Goal: Ask a question: Seek information or help from site administrators or community

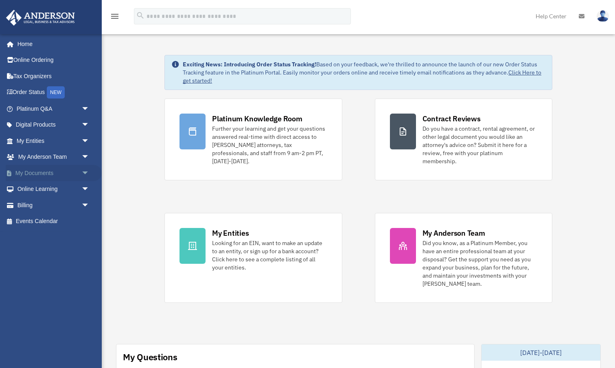
click at [35, 171] on link "My Documents arrow_drop_down" at bounding box center [54, 173] width 96 height 16
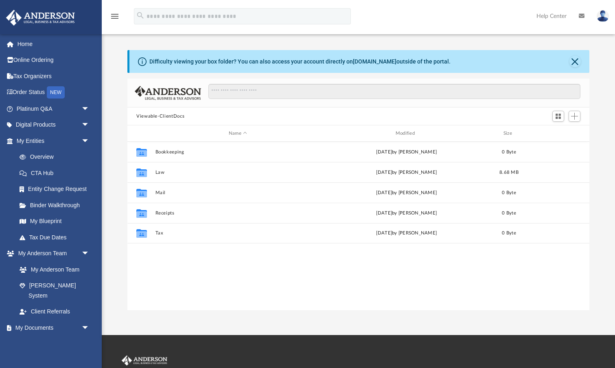
scroll to position [185, 462]
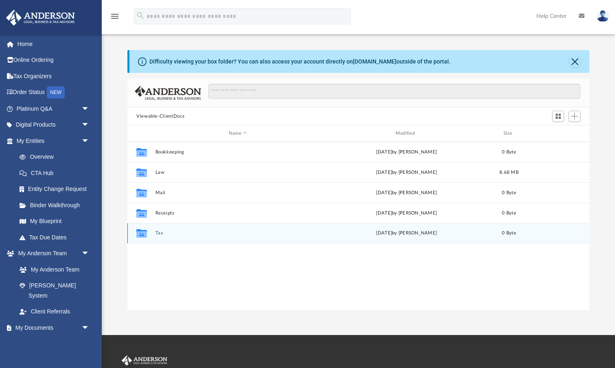
click at [140, 234] on icon "grid" at bounding box center [141, 234] width 11 height 7
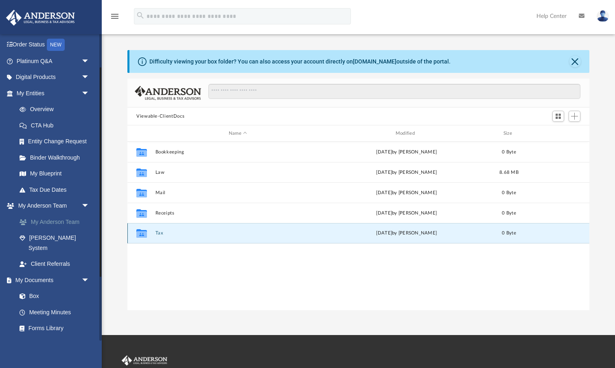
scroll to position [31, 0]
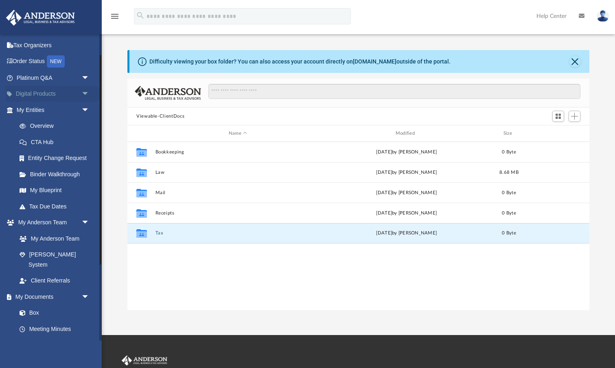
click at [77, 90] on link "Digital Products arrow_drop_down" at bounding box center [54, 94] width 96 height 16
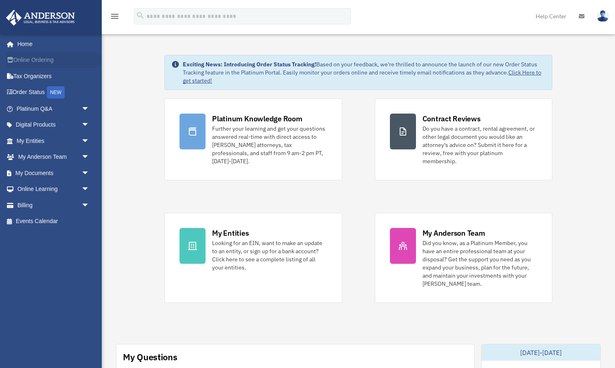
click at [53, 61] on link "Online Ordering" at bounding box center [54, 60] width 96 height 16
click at [16, 15] on img at bounding box center [41, 18] width 74 height 16
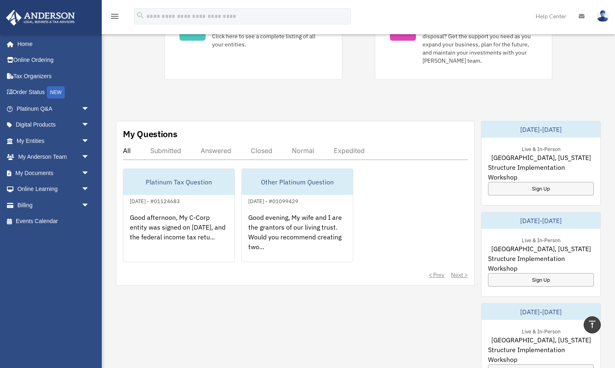
scroll to position [230, 0]
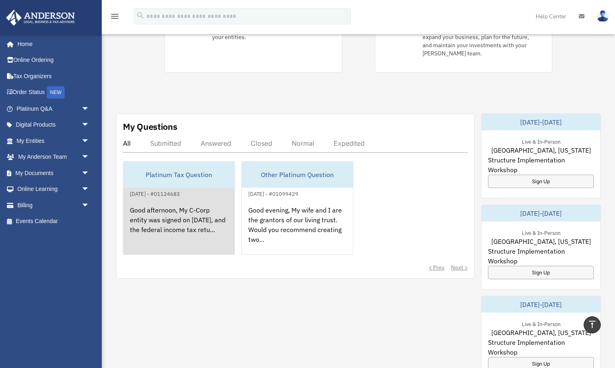
click at [186, 189] on div "[DATE] - #01124683" at bounding box center [154, 193] width 63 height 9
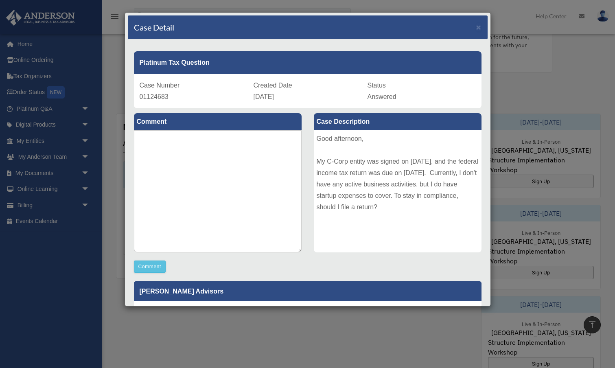
click at [262, 293] on p "[PERSON_NAME] Advisors" at bounding box center [308, 291] width 348 height 20
click at [478, 28] on span "×" at bounding box center [478, 26] width 5 height 9
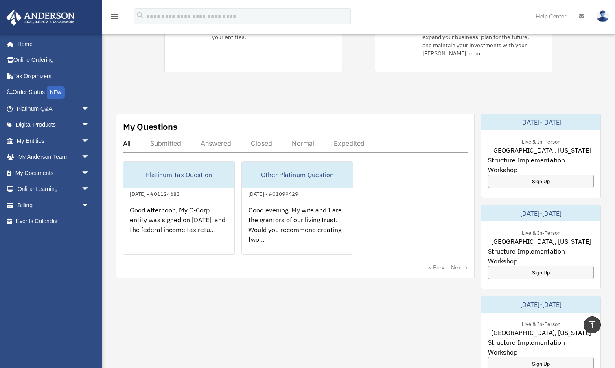
click at [216, 139] on div "Answered" at bounding box center [216, 143] width 31 height 8
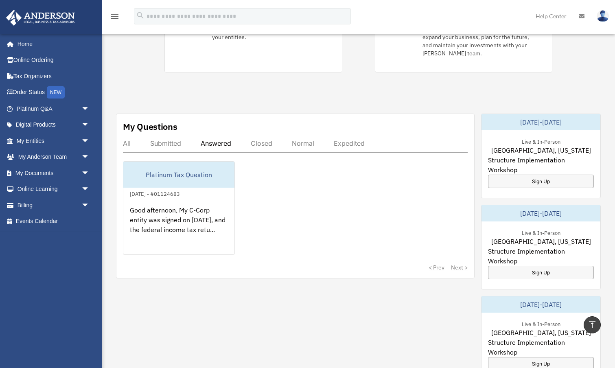
click at [261, 139] on div "Closed" at bounding box center [262, 143] width 22 height 8
click at [178, 139] on div "Submitted" at bounding box center [165, 143] width 31 height 8
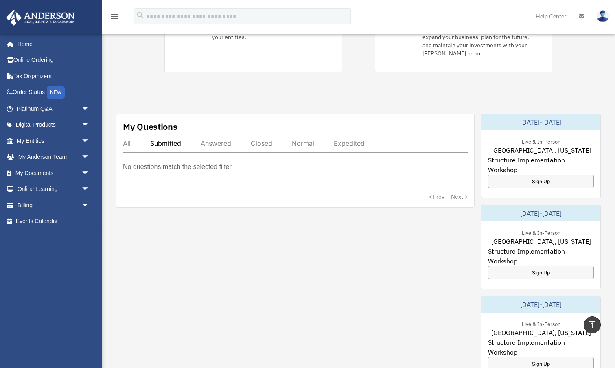
click at [213, 139] on div "Answered" at bounding box center [216, 143] width 31 height 8
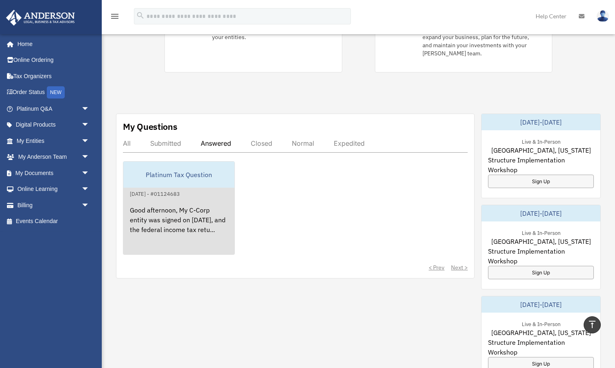
click at [217, 164] on div "Platinum Tax Question" at bounding box center [178, 175] width 111 height 26
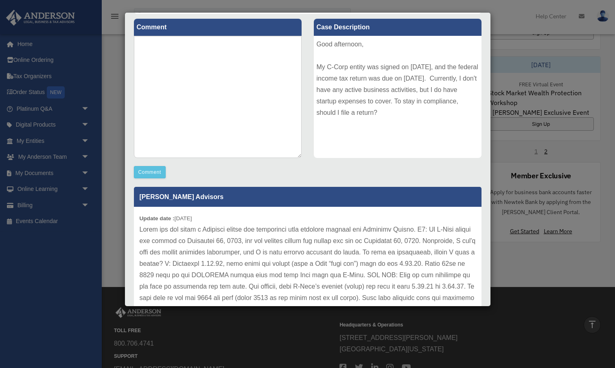
scroll to position [103, 0]
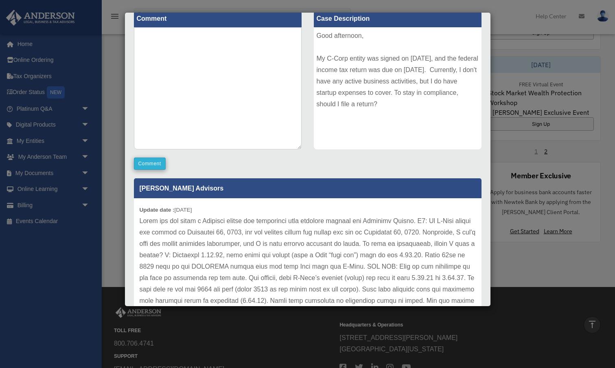
click at [155, 164] on button "Comment" at bounding box center [150, 163] width 32 height 12
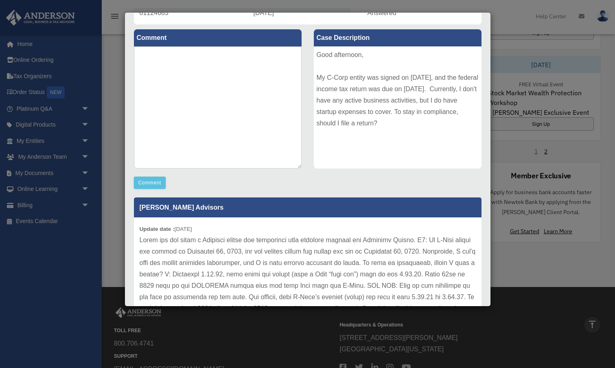
scroll to position [75, 0]
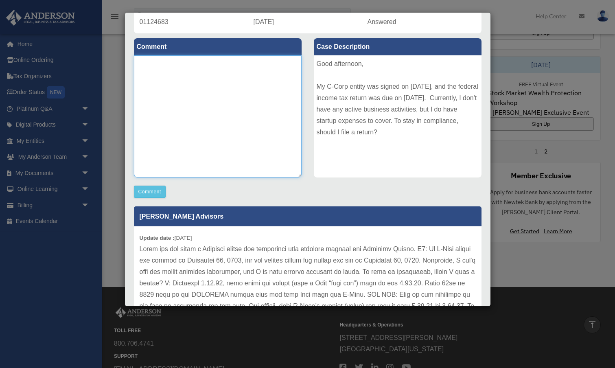
click at [207, 107] on textarea at bounding box center [218, 116] width 168 height 122
type textarea "*"
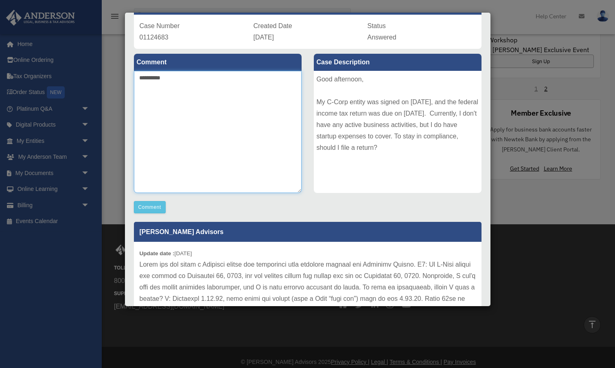
scroll to position [50, 0]
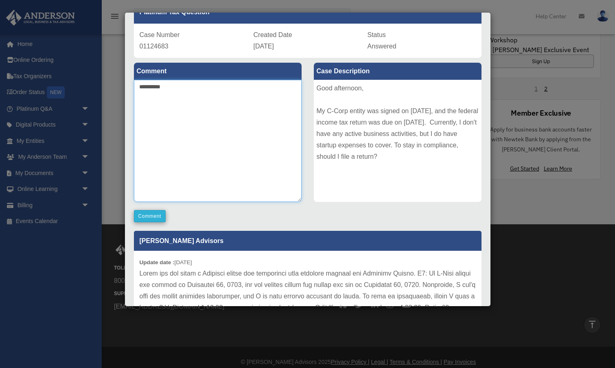
type textarea "**********"
click at [153, 218] on button "Comment" at bounding box center [150, 216] width 32 height 12
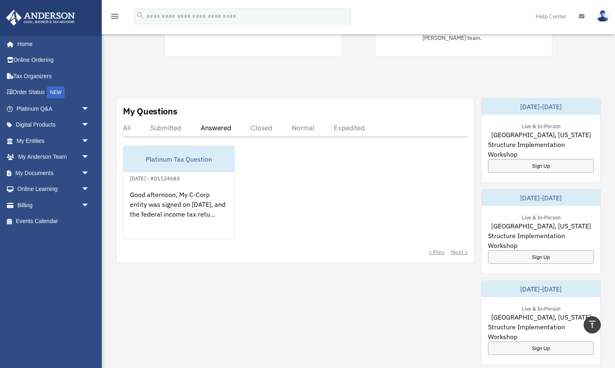
scroll to position [0, 0]
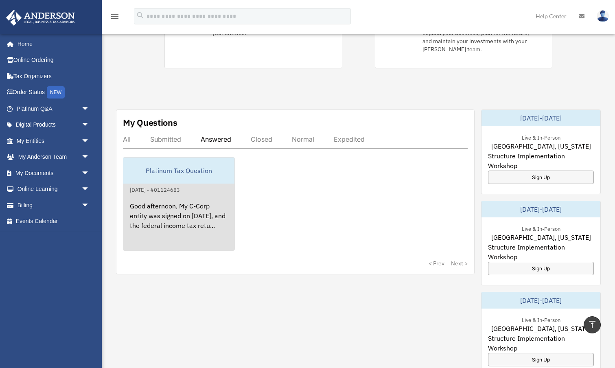
click at [198, 208] on div "Good afternoon, My C-Corp entity was signed on September 14, 2025, and the fede…" at bounding box center [178, 226] width 111 height 63
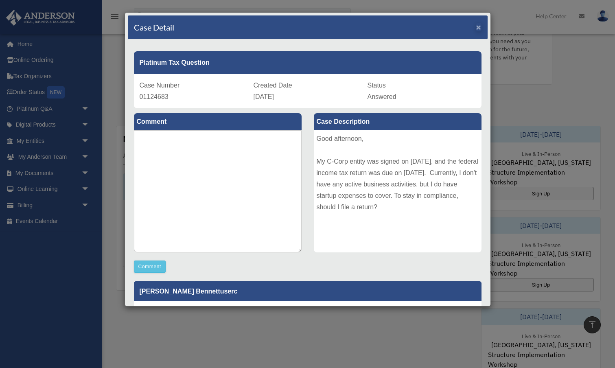
click at [479, 27] on span "×" at bounding box center [478, 26] width 5 height 9
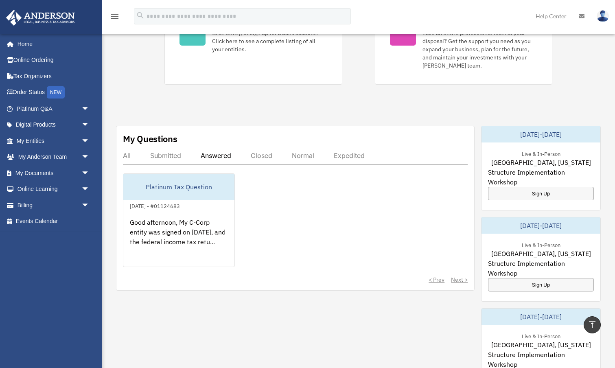
click at [172, 151] on div "Submitted" at bounding box center [165, 155] width 31 height 8
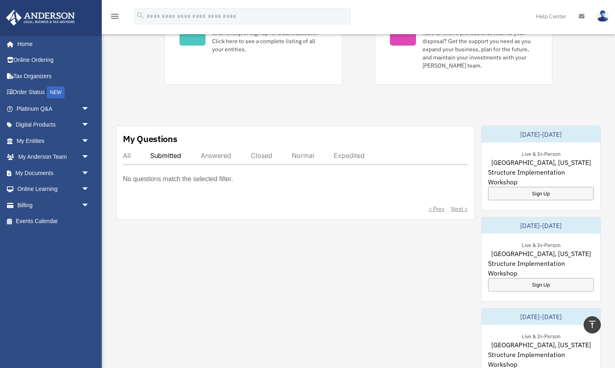
click at [265, 151] on div "Closed" at bounding box center [262, 155] width 22 height 8
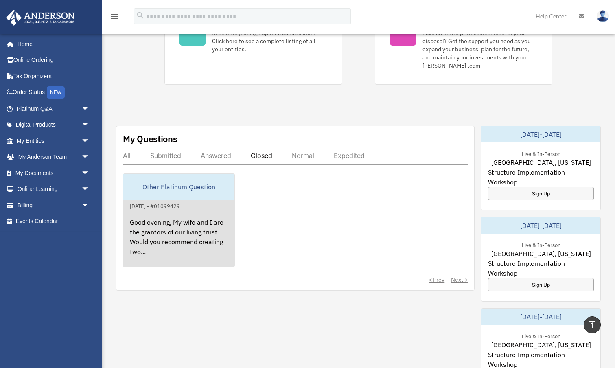
click at [192, 213] on div "Good evening, My wife and I are the grantors of our living trust. Would you rec…" at bounding box center [178, 242] width 111 height 63
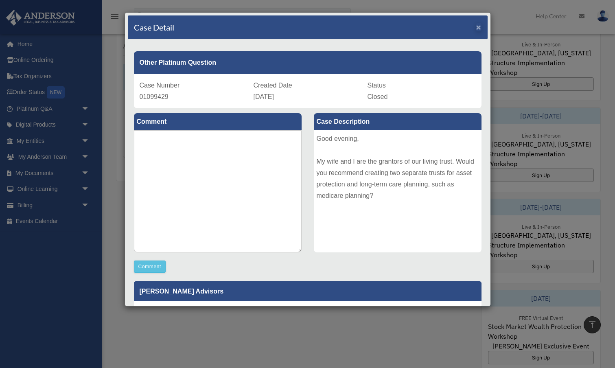
click at [477, 30] on span "×" at bounding box center [478, 26] width 5 height 9
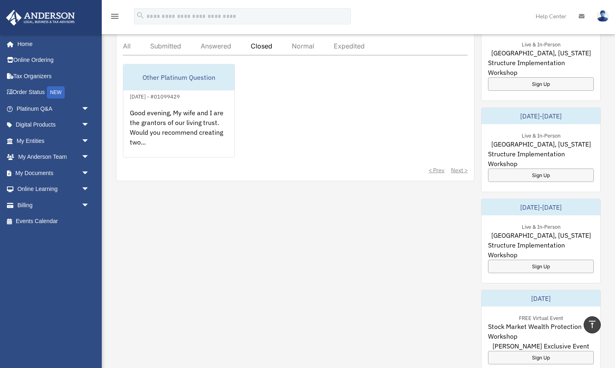
click at [163, 42] on div "Submitted" at bounding box center [165, 46] width 31 height 8
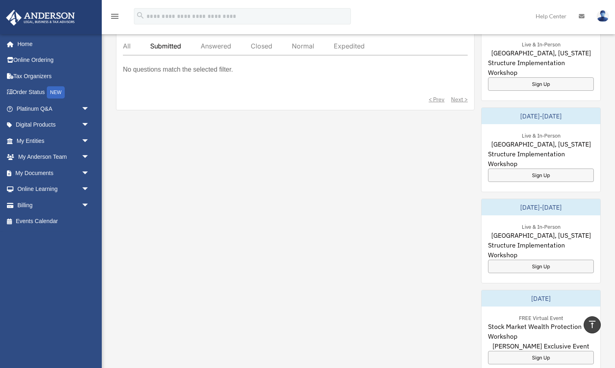
click at [126, 42] on div "All" at bounding box center [127, 46] width 8 height 8
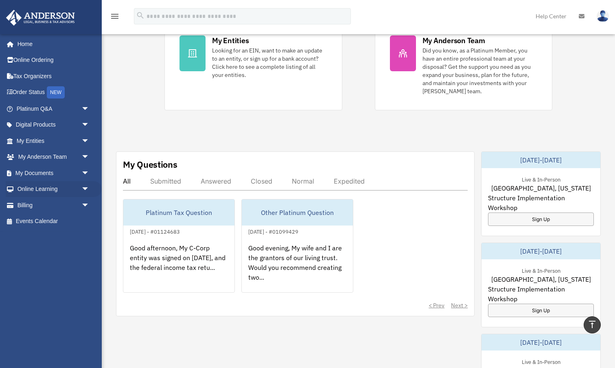
scroll to position [151, 0]
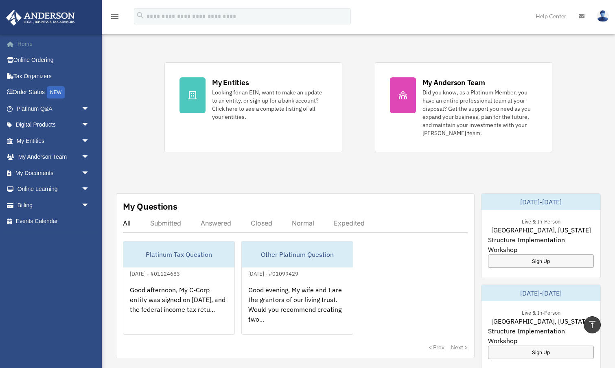
click at [26, 43] on link "Home" at bounding box center [54, 44] width 96 height 16
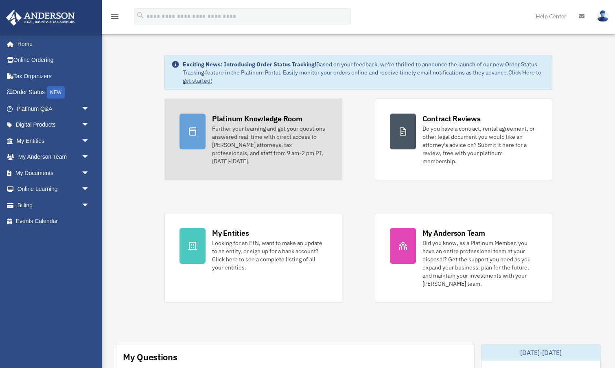
click at [214, 133] on div "Further your learning and get your questions answered real-time with direct acc…" at bounding box center [269, 145] width 115 height 41
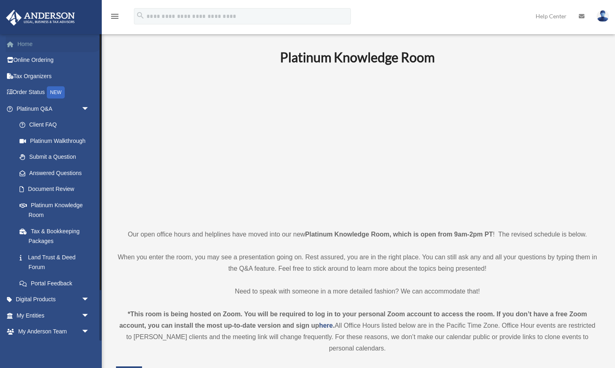
click at [33, 45] on link "Home" at bounding box center [54, 44] width 96 height 16
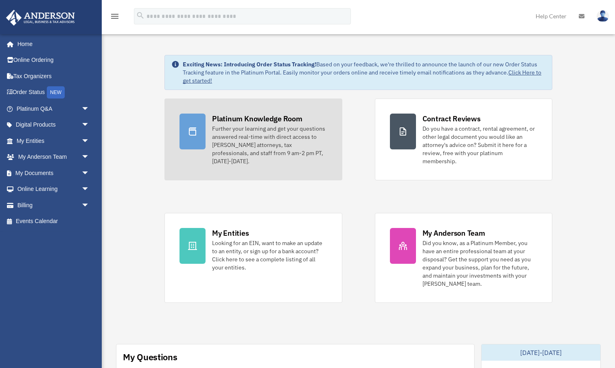
click at [204, 124] on div at bounding box center [192, 132] width 26 height 36
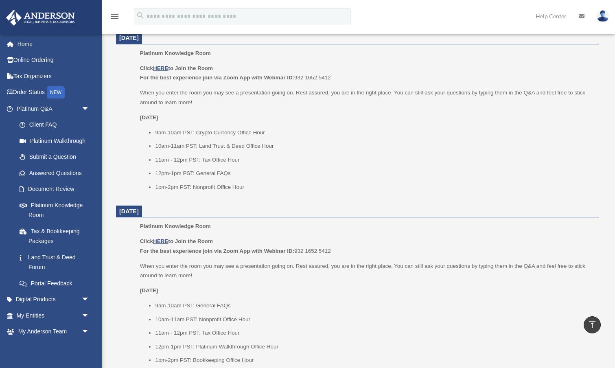
scroll to position [335, 0]
